Goal: Task Accomplishment & Management: Manage account settings

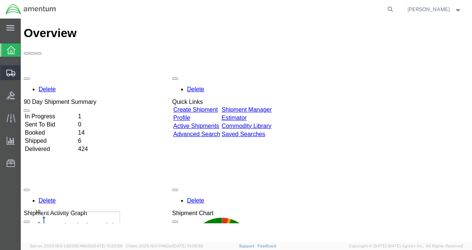
click at [0, 0] on span "Shipment Manager" at bounding box center [0, 0] width 0 height 0
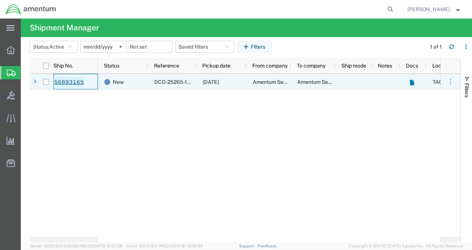
click at [69, 81] on link "56893165" at bounding box center [69, 82] width 30 height 12
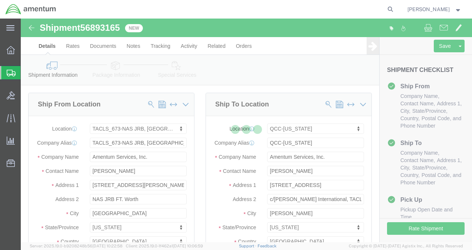
select select "42735"
select select "42668"
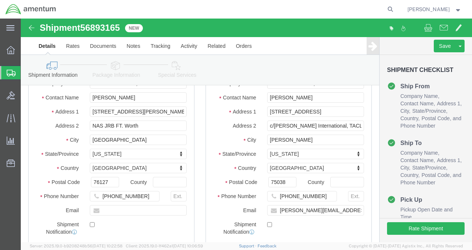
scroll to position [74, 0]
click input "[PHONE_NUMBER]"
type input "[PHONE_NUMBER]"
click div "Shipment Notification"
click button "Rate Shipment"
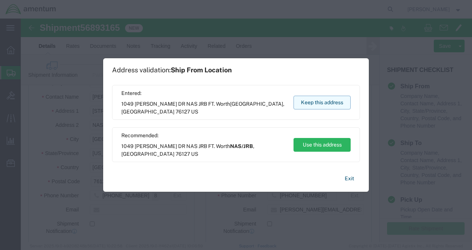
click at [311, 99] on button "Keep this address" at bounding box center [321, 103] width 57 height 14
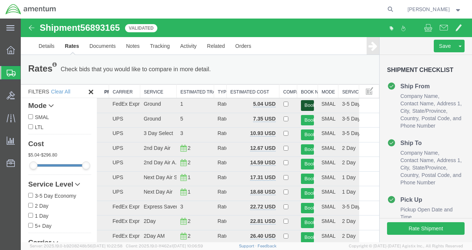
click at [302, 105] on button "Book" at bounding box center [307, 105] width 13 height 11
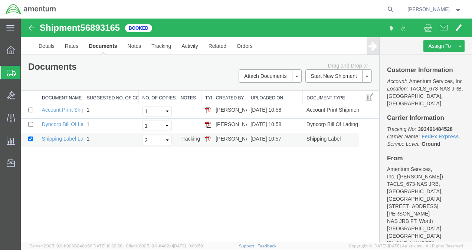
click at [238, 140] on td "[PERSON_NAME]" at bounding box center [229, 140] width 35 height 14
click at [70, 140] on link "Shipping Label Laser" at bounding box center [66, 139] width 49 height 6
click at [46, 44] on link "Details" at bounding box center [46, 46] width 26 height 18
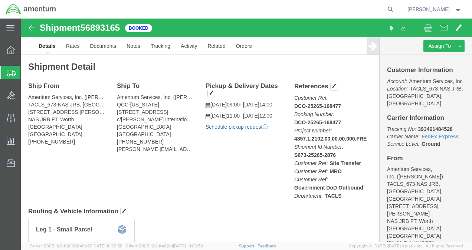
click link "Schedule pickup request"
click at [459, 8] on strong "button" at bounding box center [458, 9] width 7 height 3
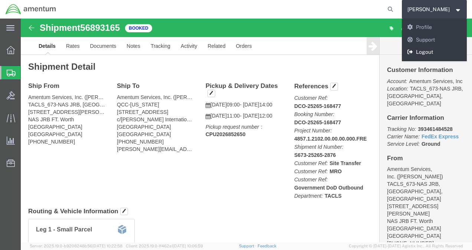
click at [438, 52] on link "Logout" at bounding box center [434, 52] width 65 height 13
